Goal: Transaction & Acquisition: Download file/media

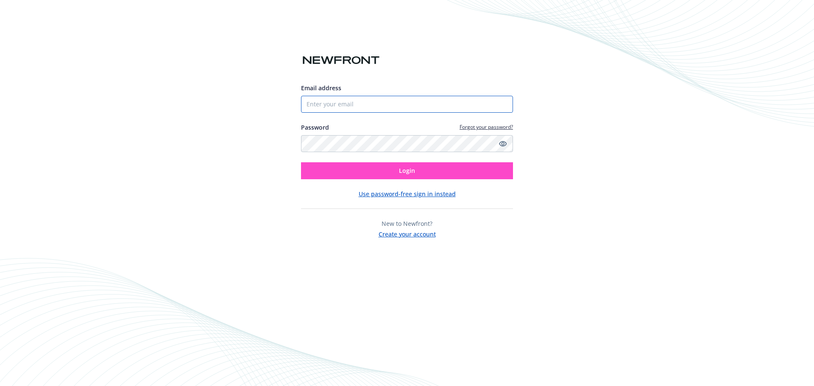
type input "[PERSON_NAME][EMAIL_ADDRESS][PERSON_NAME][DOMAIN_NAME]"
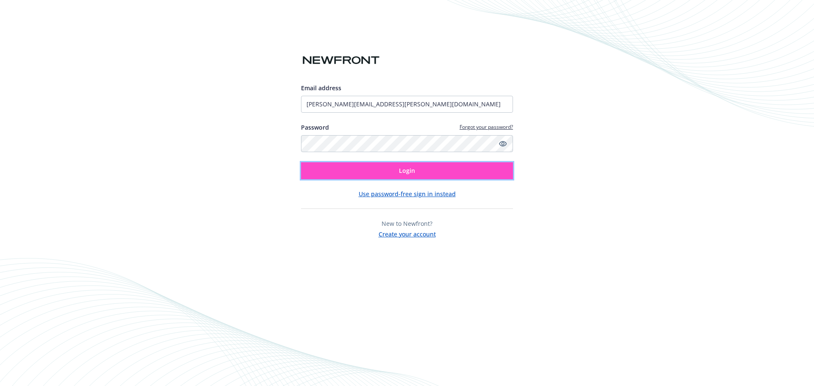
click at [351, 173] on button "Login" at bounding box center [407, 170] width 212 height 17
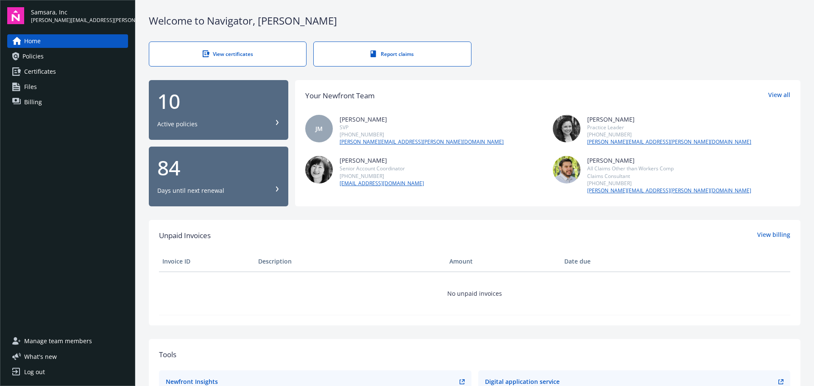
click at [244, 50] on div "View certificates" at bounding box center [227, 53] width 123 height 7
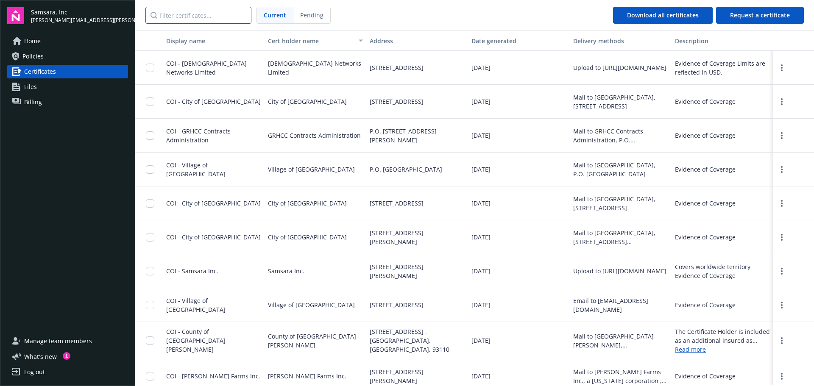
click at [185, 14] on input "Filter certificates..." at bounding box center [198, 15] width 106 height 17
click at [152, 270] on input "checkbox" at bounding box center [150, 271] width 8 height 8
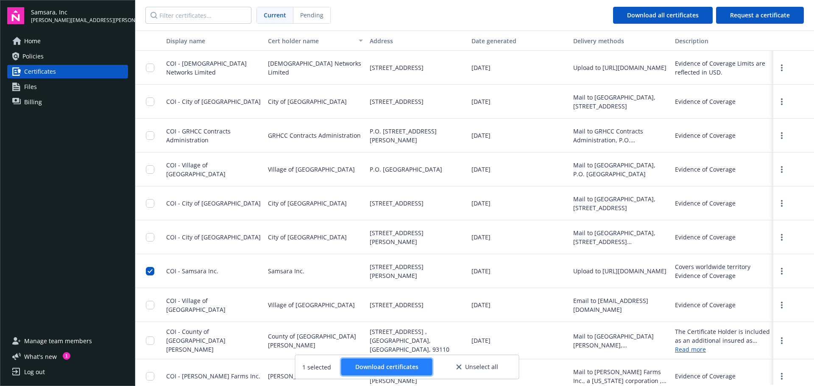
click at [387, 366] on span "Download certificates" at bounding box center [386, 367] width 63 height 8
